Goal: Find specific fact: Find specific fact

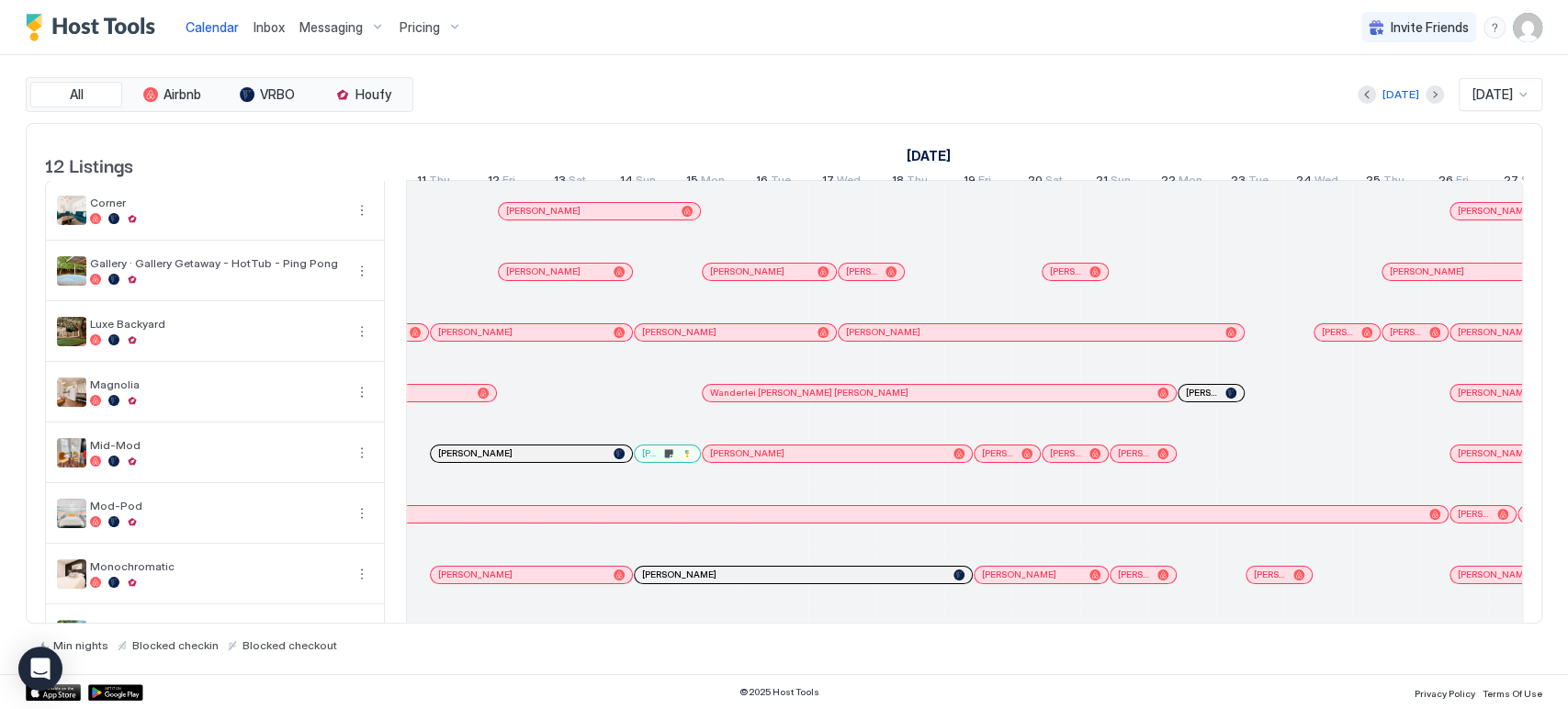
scroll to position [204, 0]
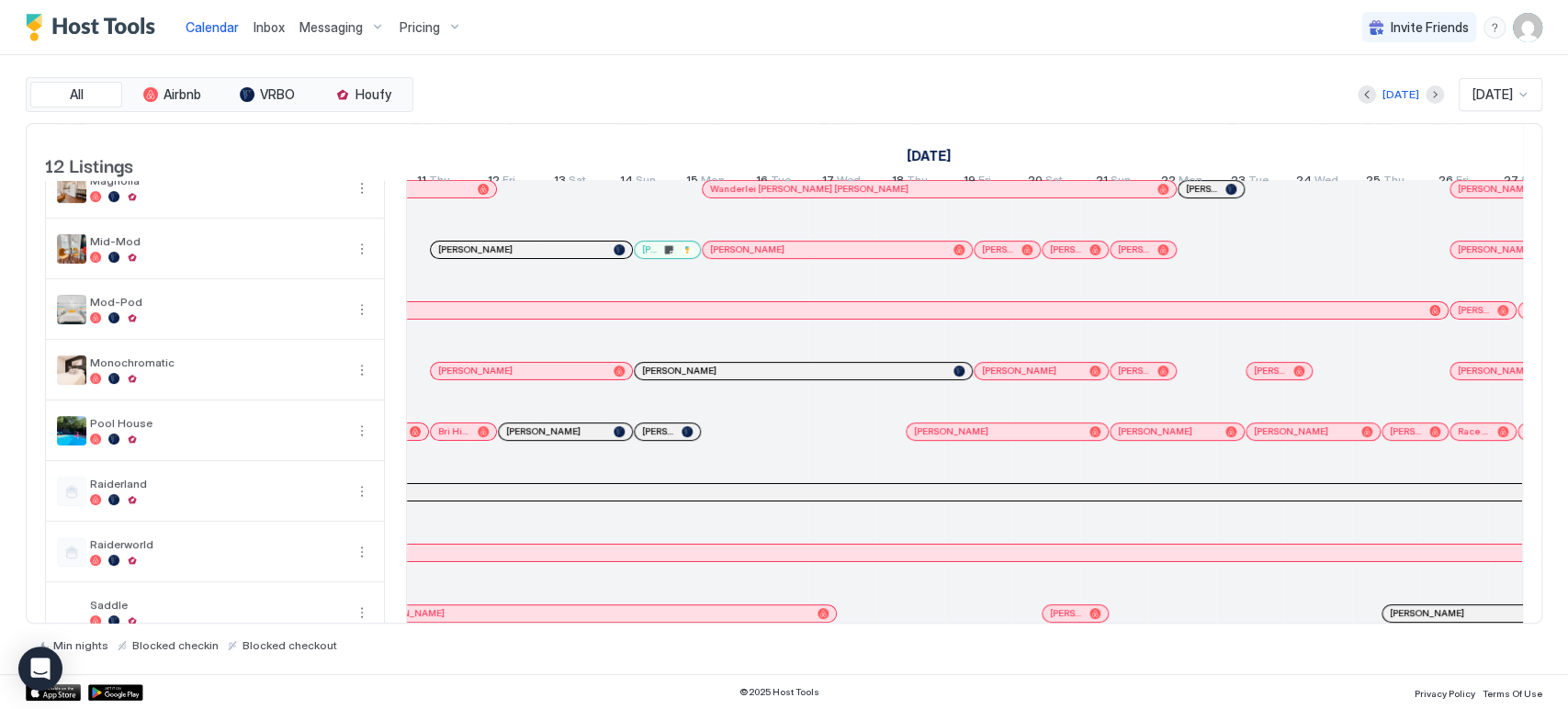
click at [700, 498] on div "Vivint Housing" at bounding box center [794, 492] width 1527 height 12
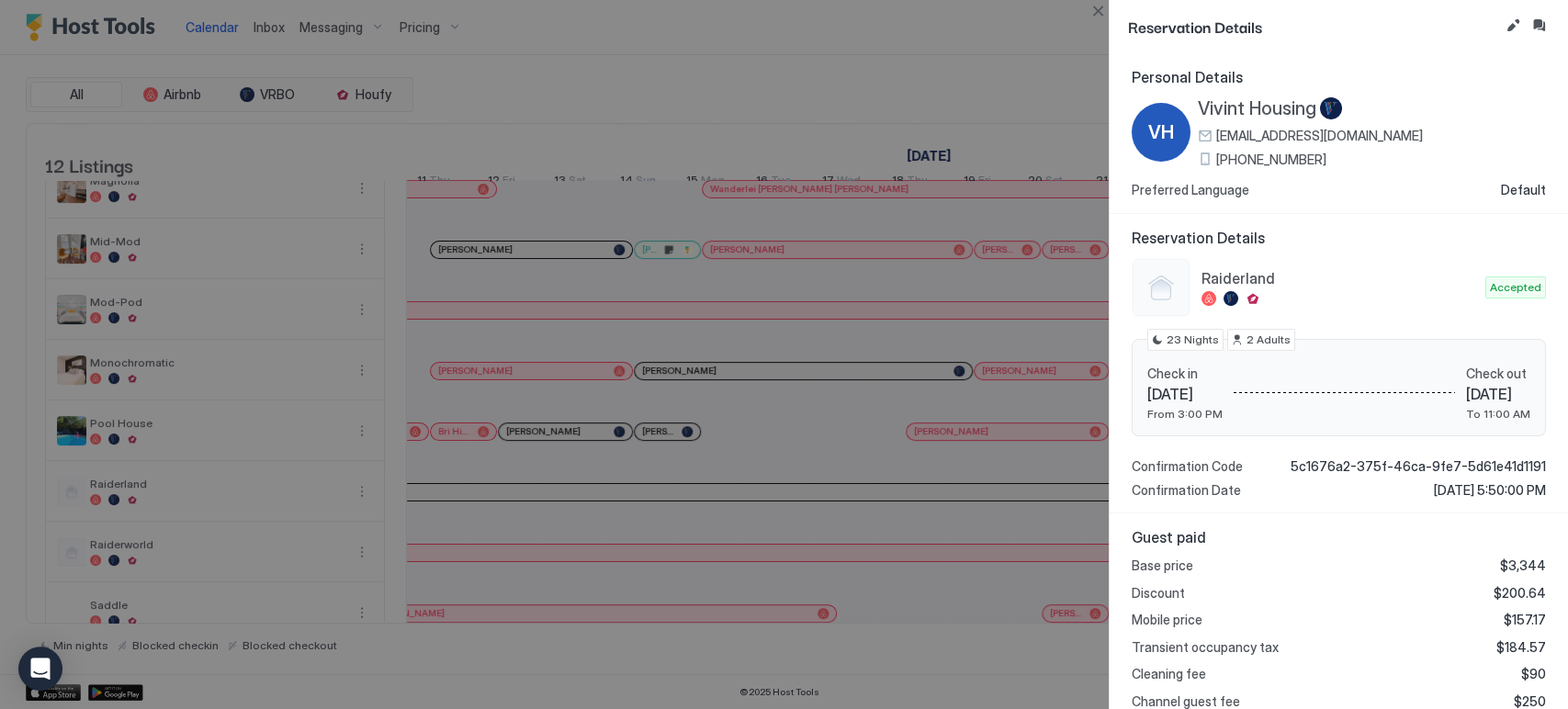
scroll to position [256, 0]
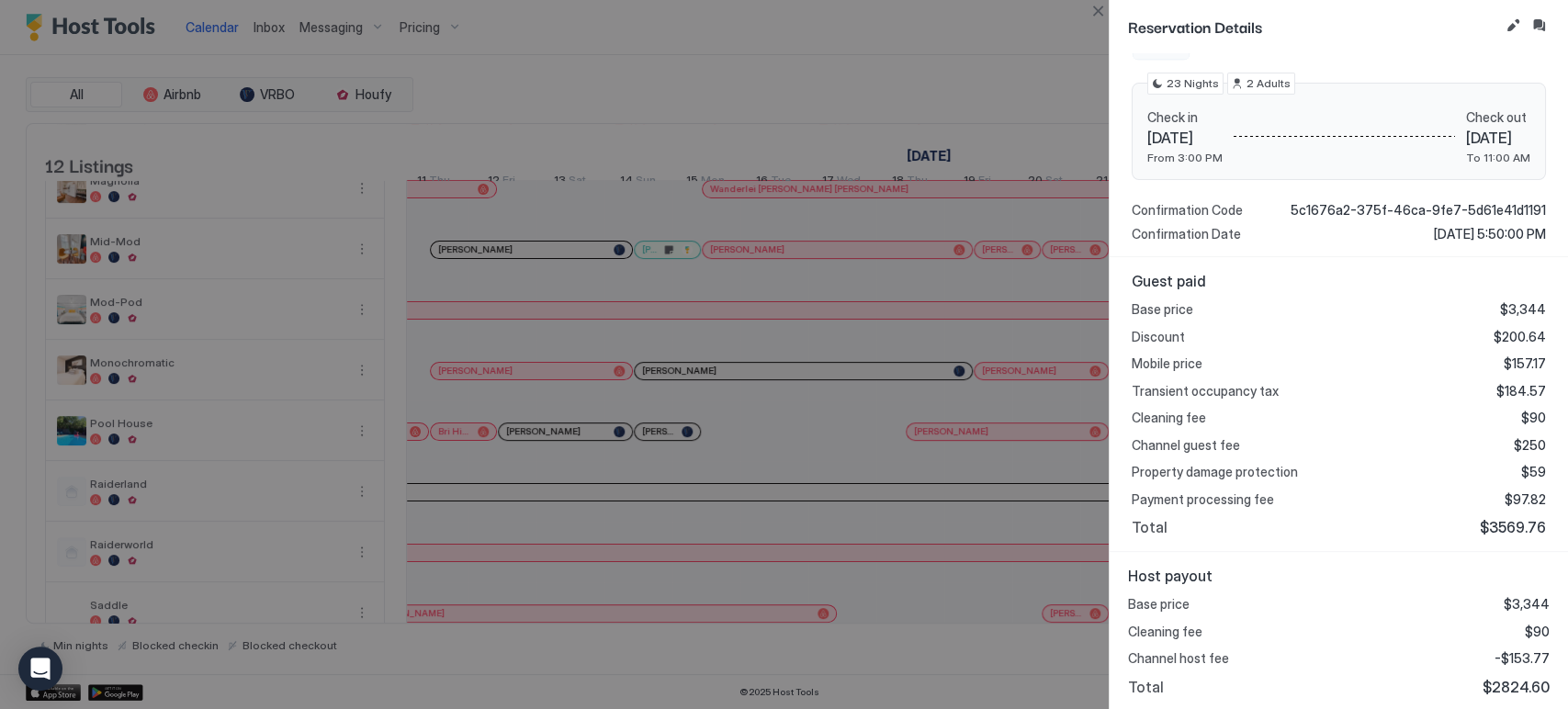
click at [1506, 678] on span "$2824.60" at bounding box center [1516, 687] width 67 height 18
copy span "2824.60"
click at [1087, 12] on button "Close" at bounding box center [1097, 11] width 22 height 22
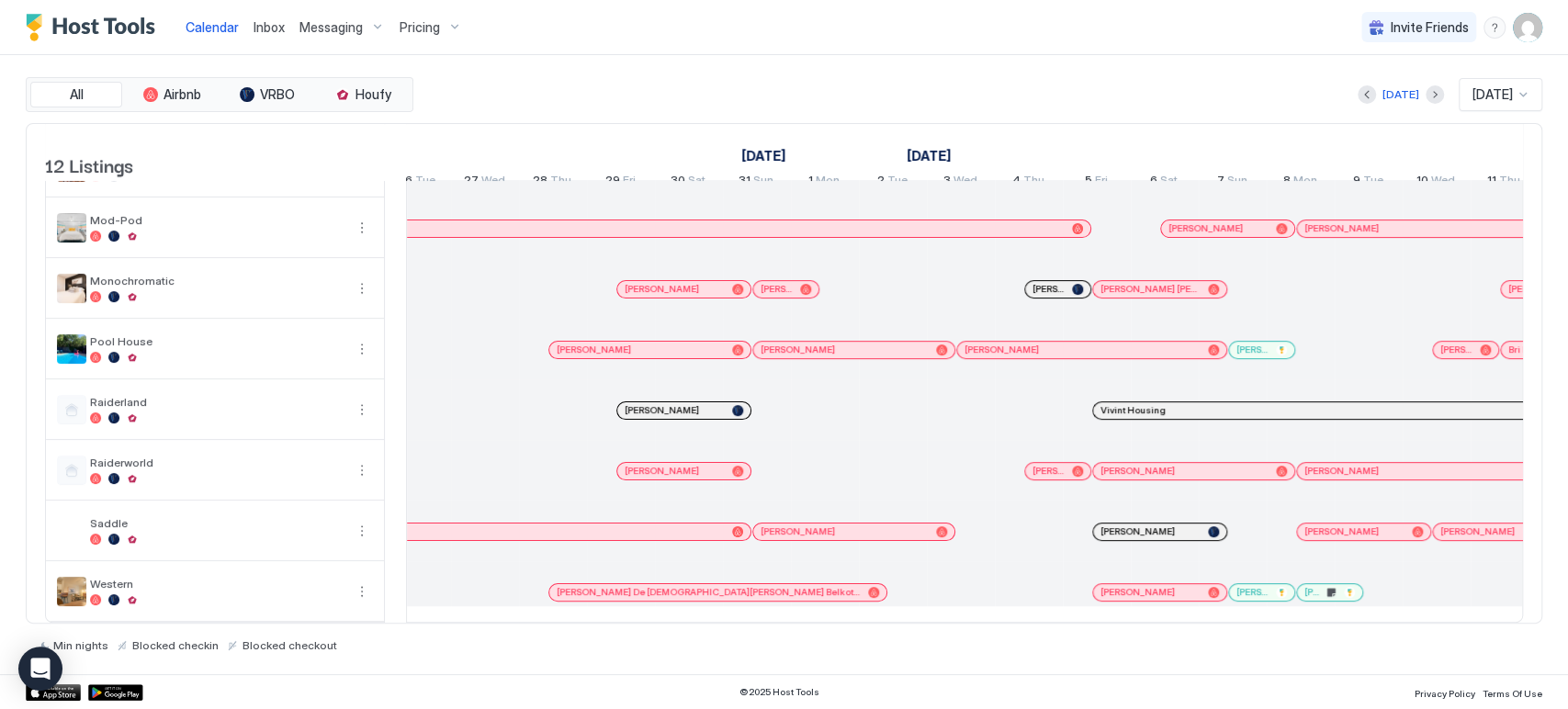
scroll to position [0, 1139]
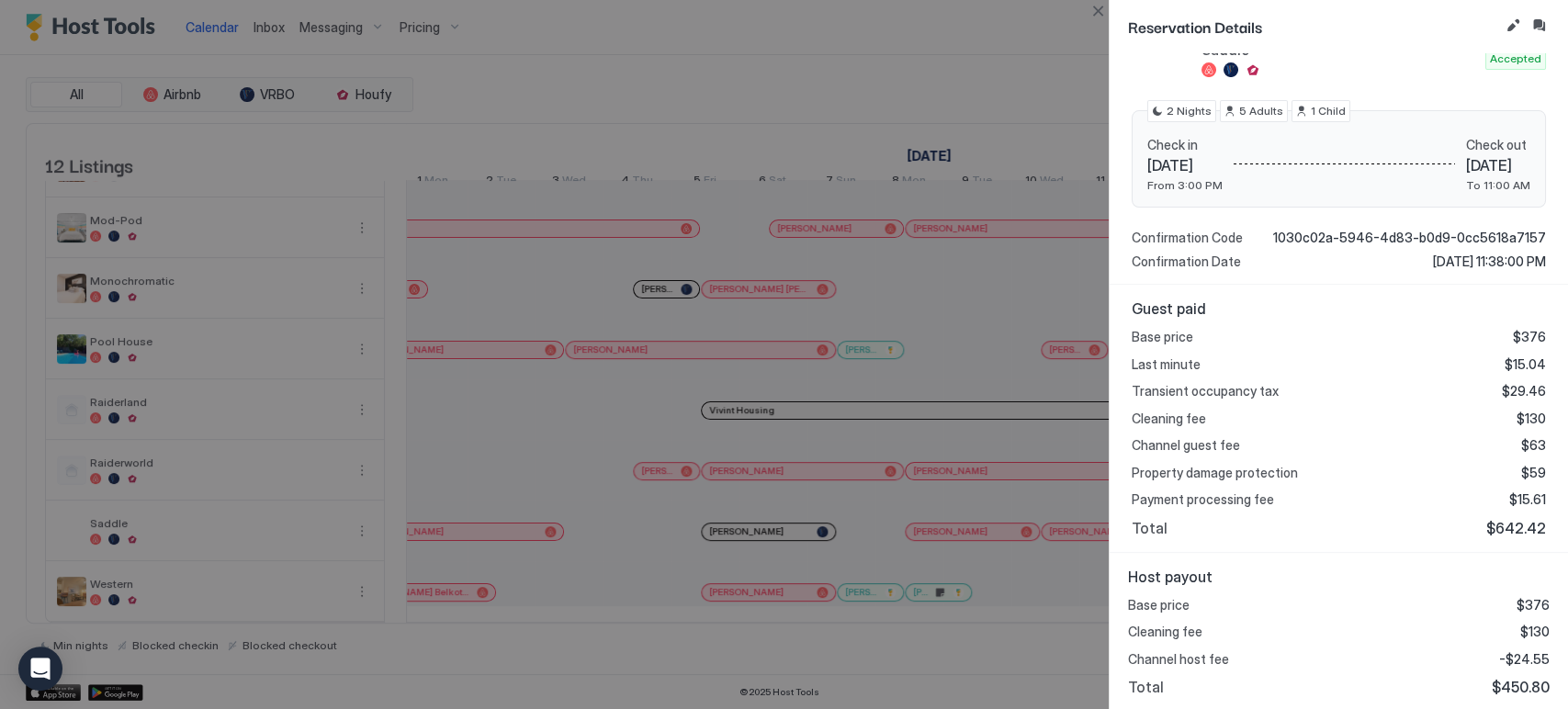
click at [1508, 691] on span "$450.80" at bounding box center [1521, 687] width 58 height 18
copy span "450.80"
click at [1100, 14] on button "Close" at bounding box center [1097, 11] width 22 height 22
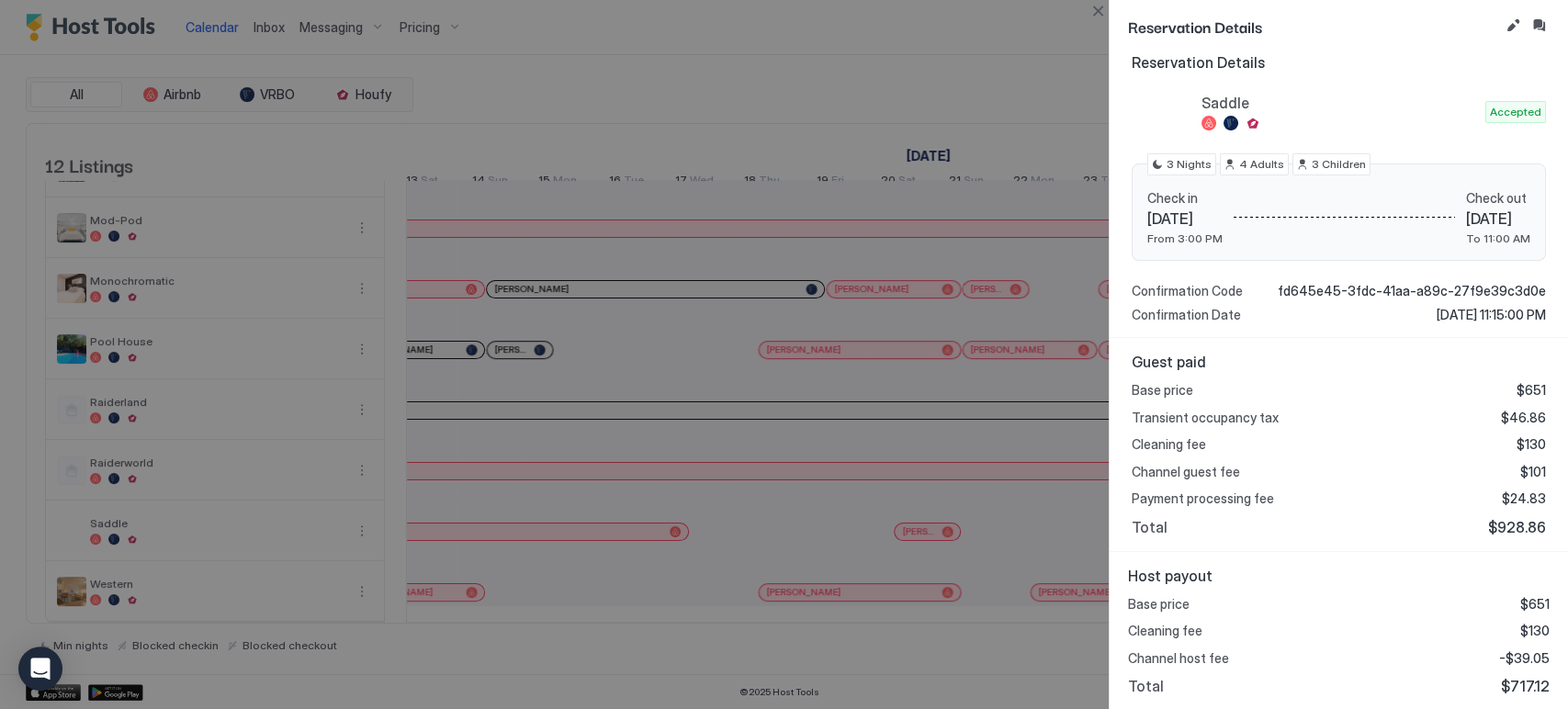
click at [1507, 688] on span "$717.12" at bounding box center [1525, 686] width 49 height 18
copy span "717.12"
click at [1089, 19] on button "Close" at bounding box center [1097, 11] width 22 height 22
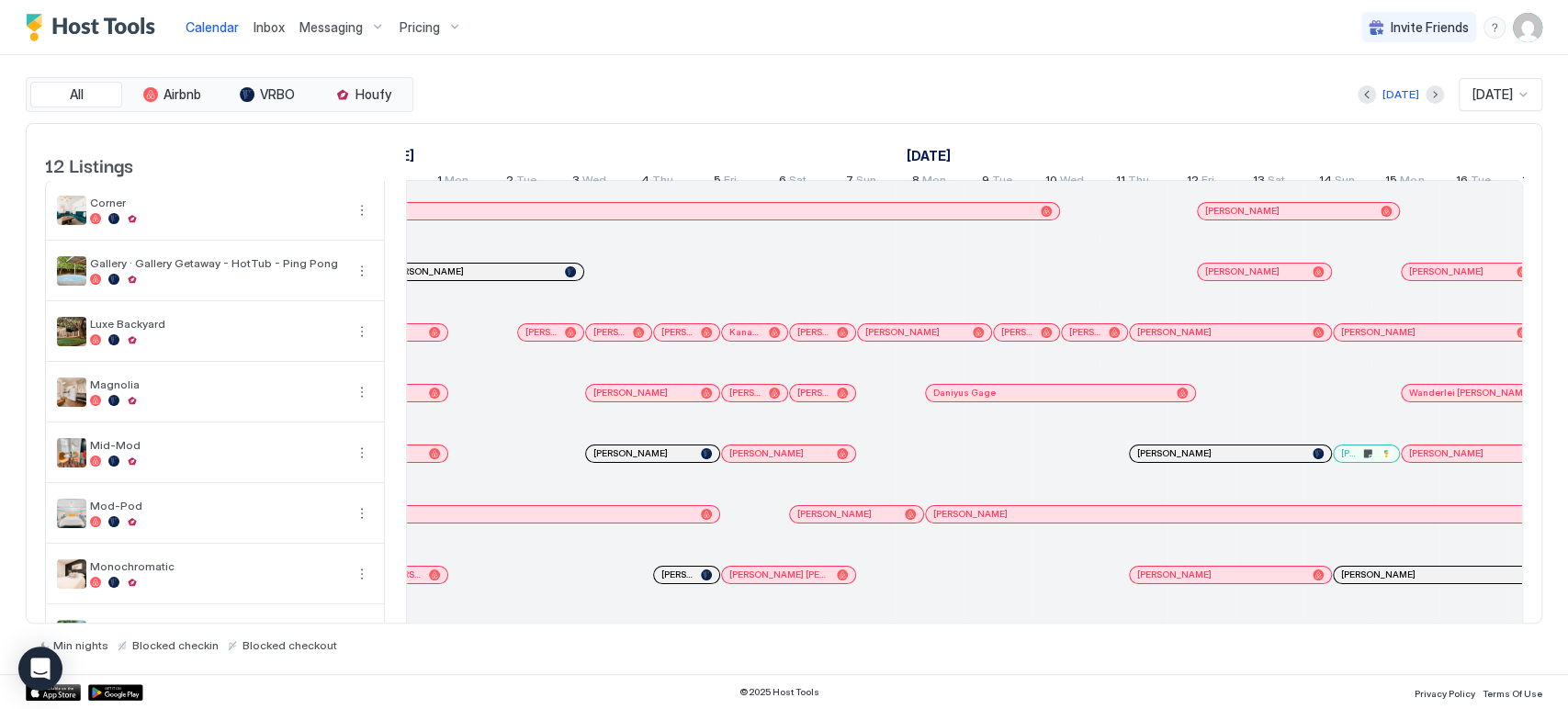
click at [517, 277] on div "[PERSON_NAME]" at bounding box center [473, 271] width 168 height 12
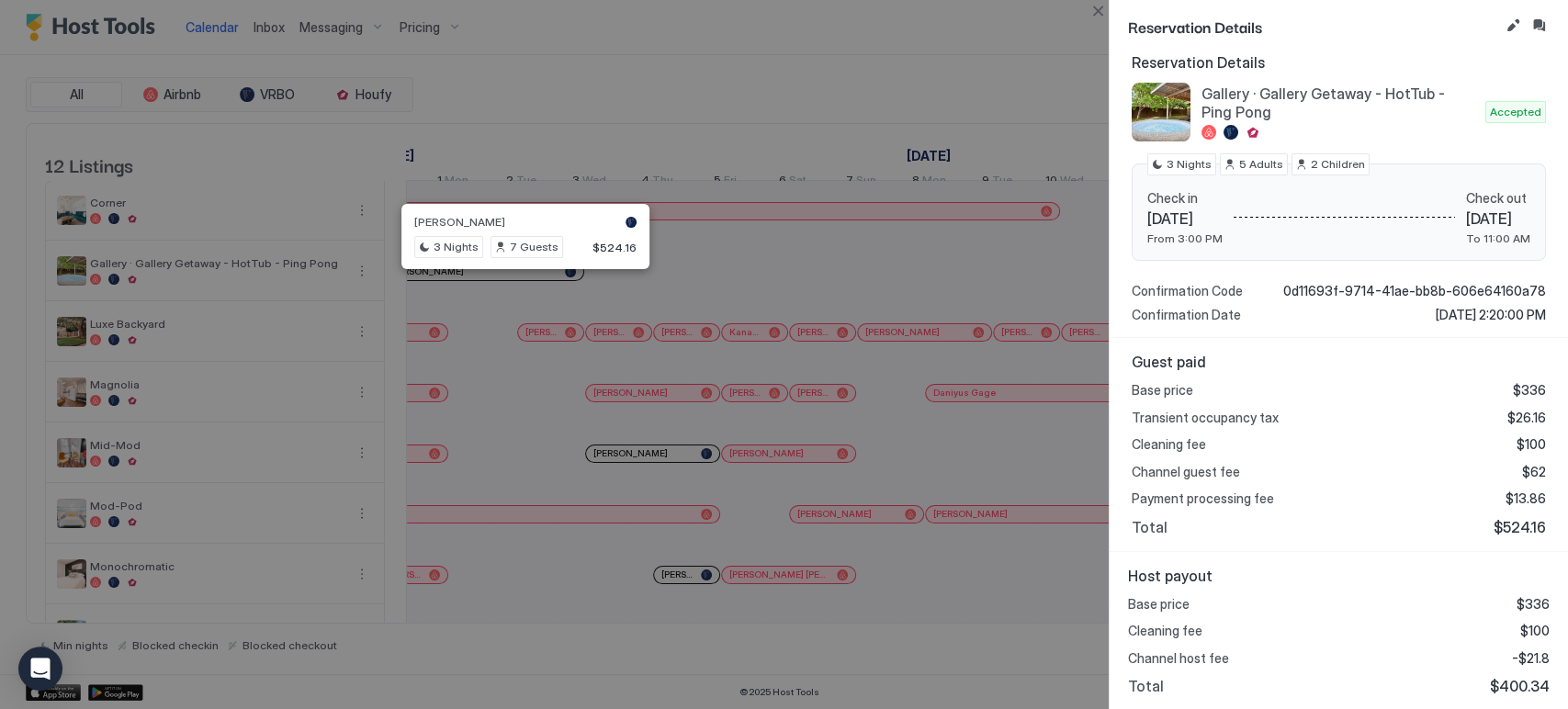
click at [1514, 689] on span "$400.34" at bounding box center [1520, 686] width 60 height 18
copy span "400.34"
click at [1096, 11] on button "Close" at bounding box center [1097, 11] width 22 height 22
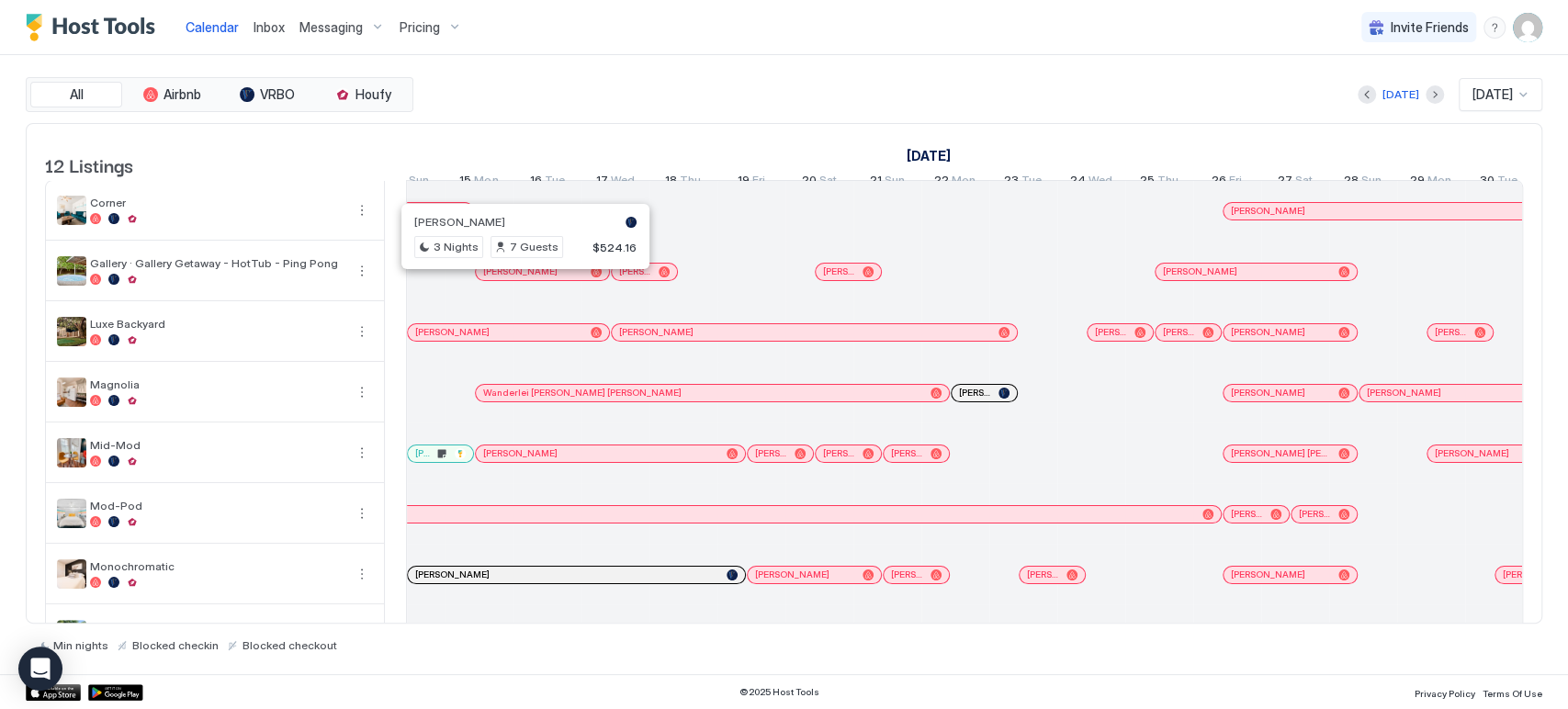
click at [603, 66] on div "All Airbnb VRBO Houfy [DATE] [DATE] 12 Listings [DATE] [DATE] [DATE] 12 Tue 13 …" at bounding box center [784, 365] width 1516 height 619
